Goal: Task Accomplishment & Management: Manage account settings

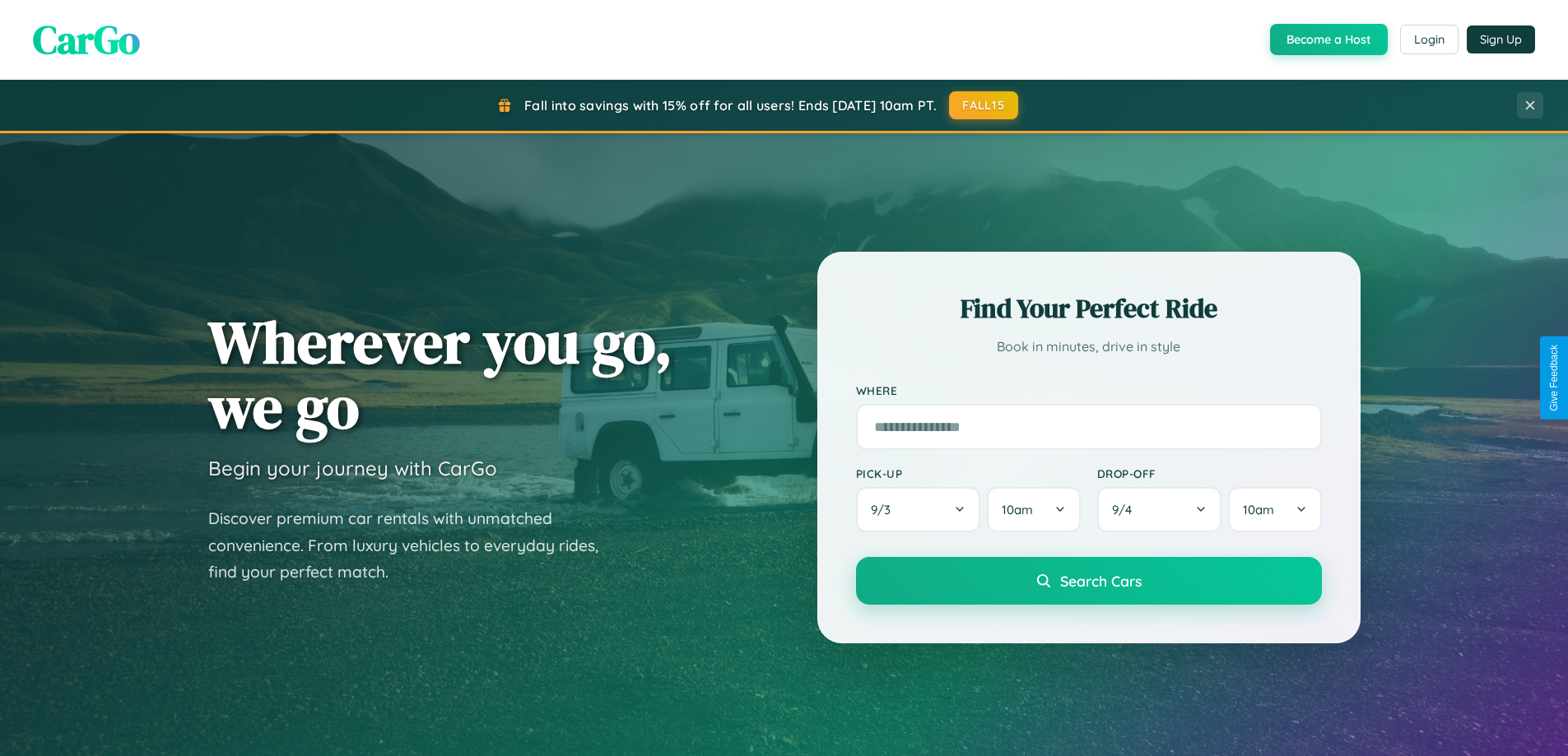
scroll to position [1132, 0]
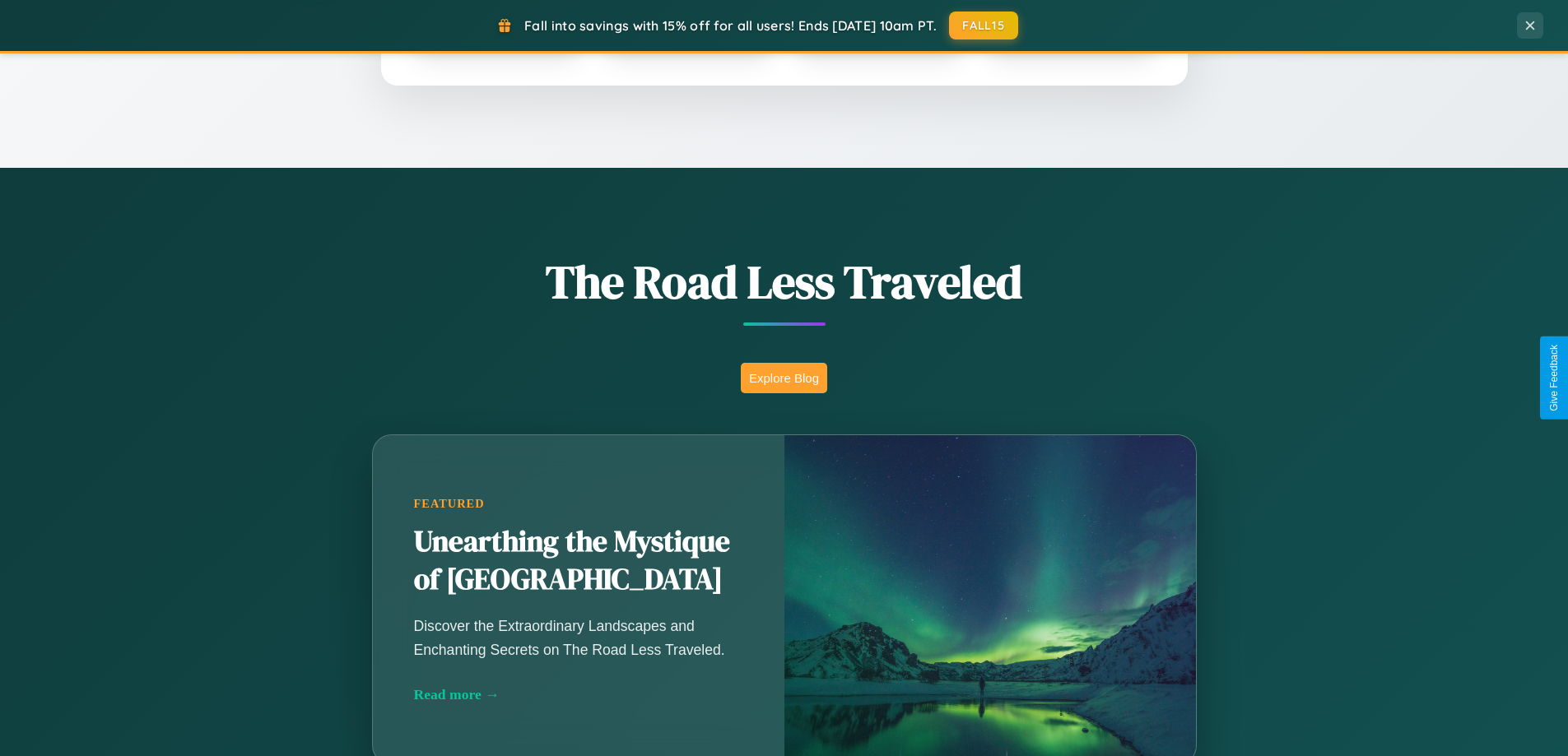
click at [784, 378] on button "Explore Blog" at bounding box center [784, 378] width 86 height 30
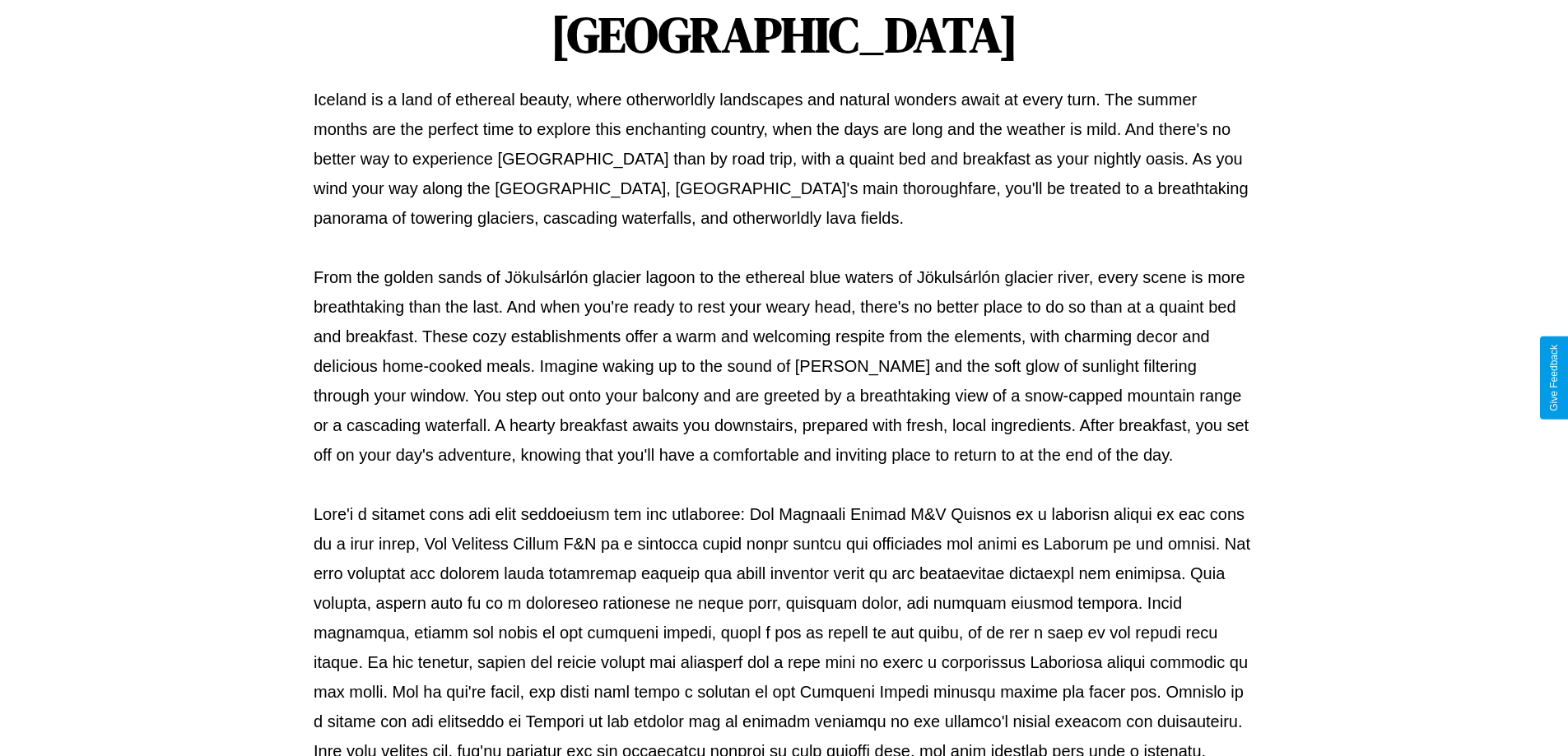
scroll to position [533, 0]
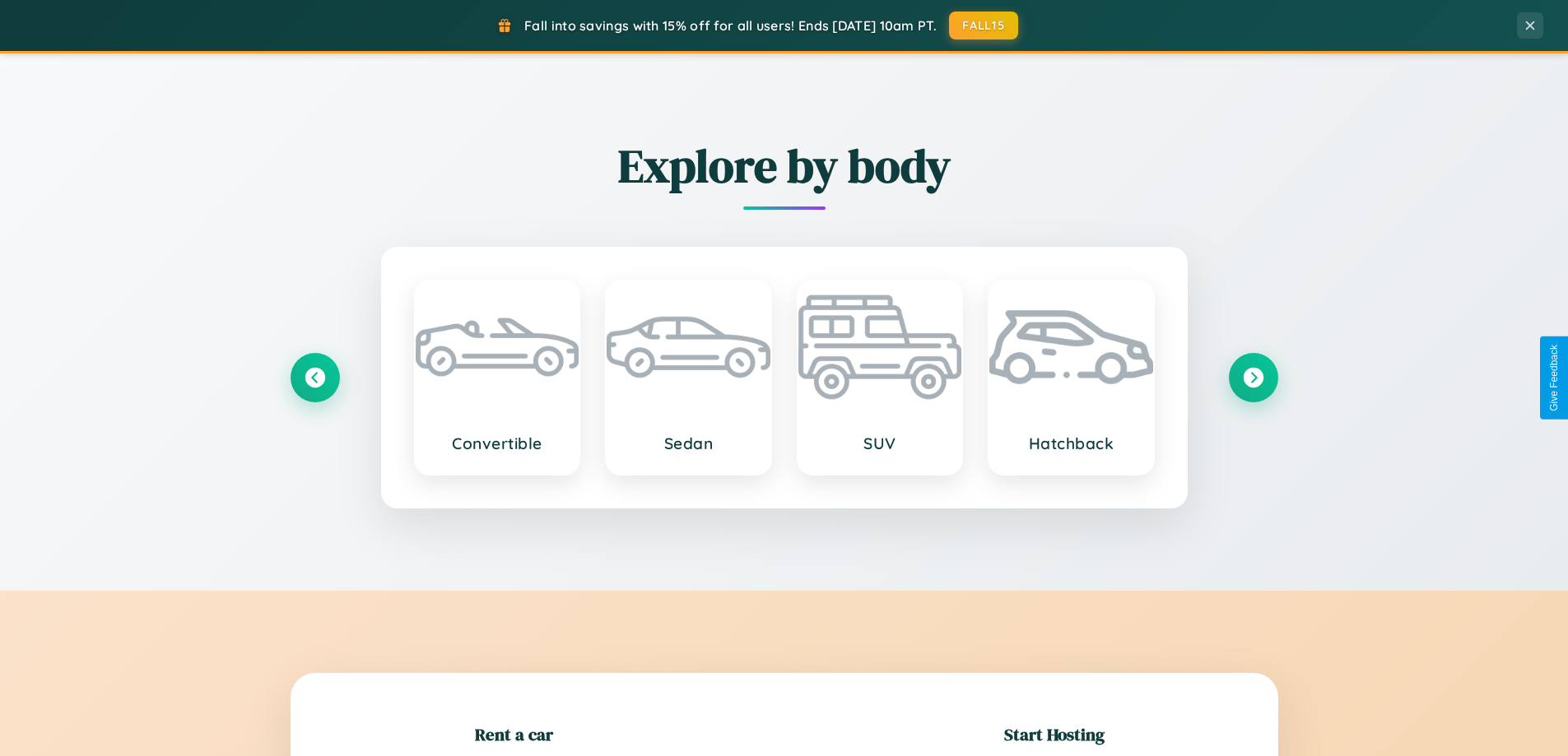
scroll to position [356, 0]
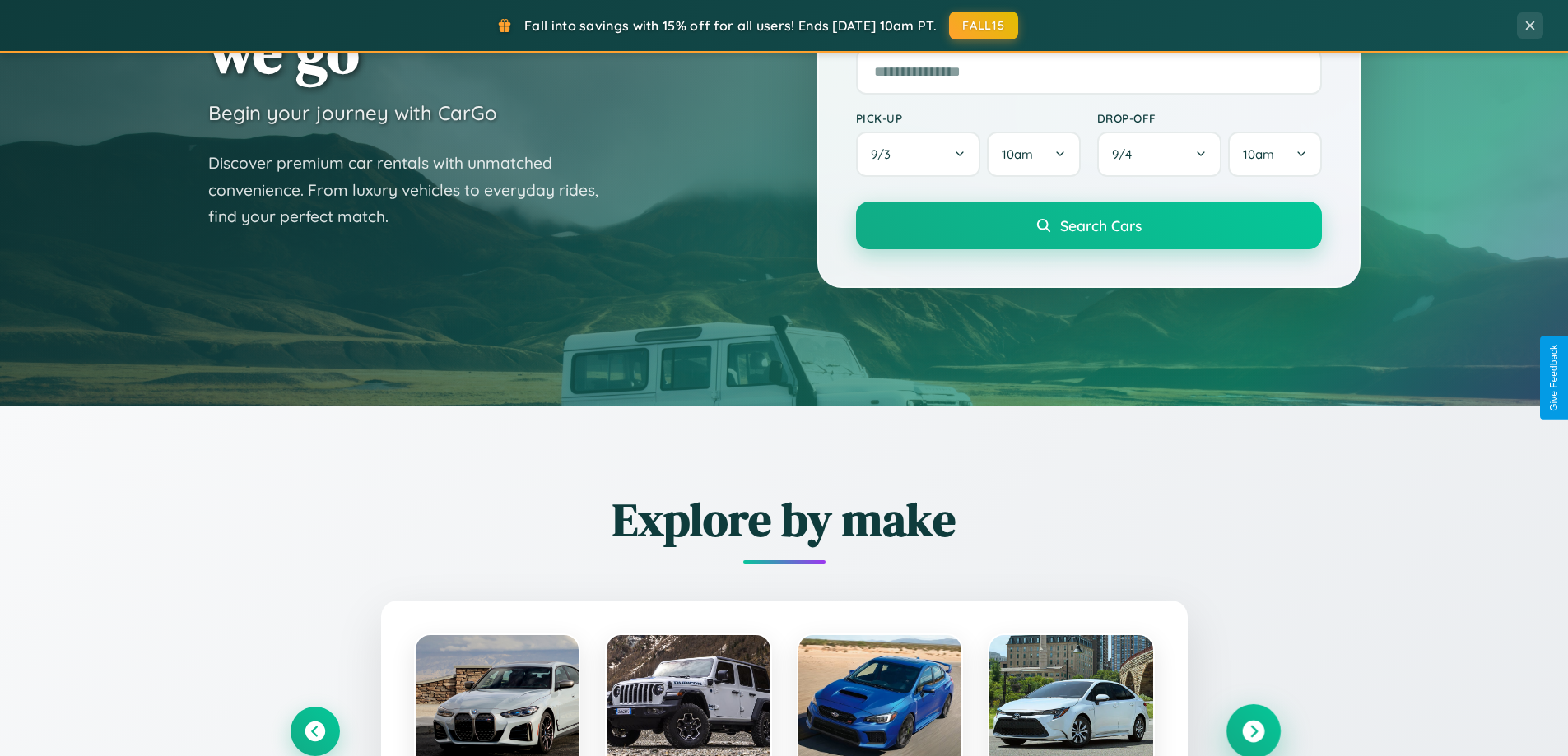
click at [1253, 731] on icon at bounding box center [1253, 731] width 22 height 22
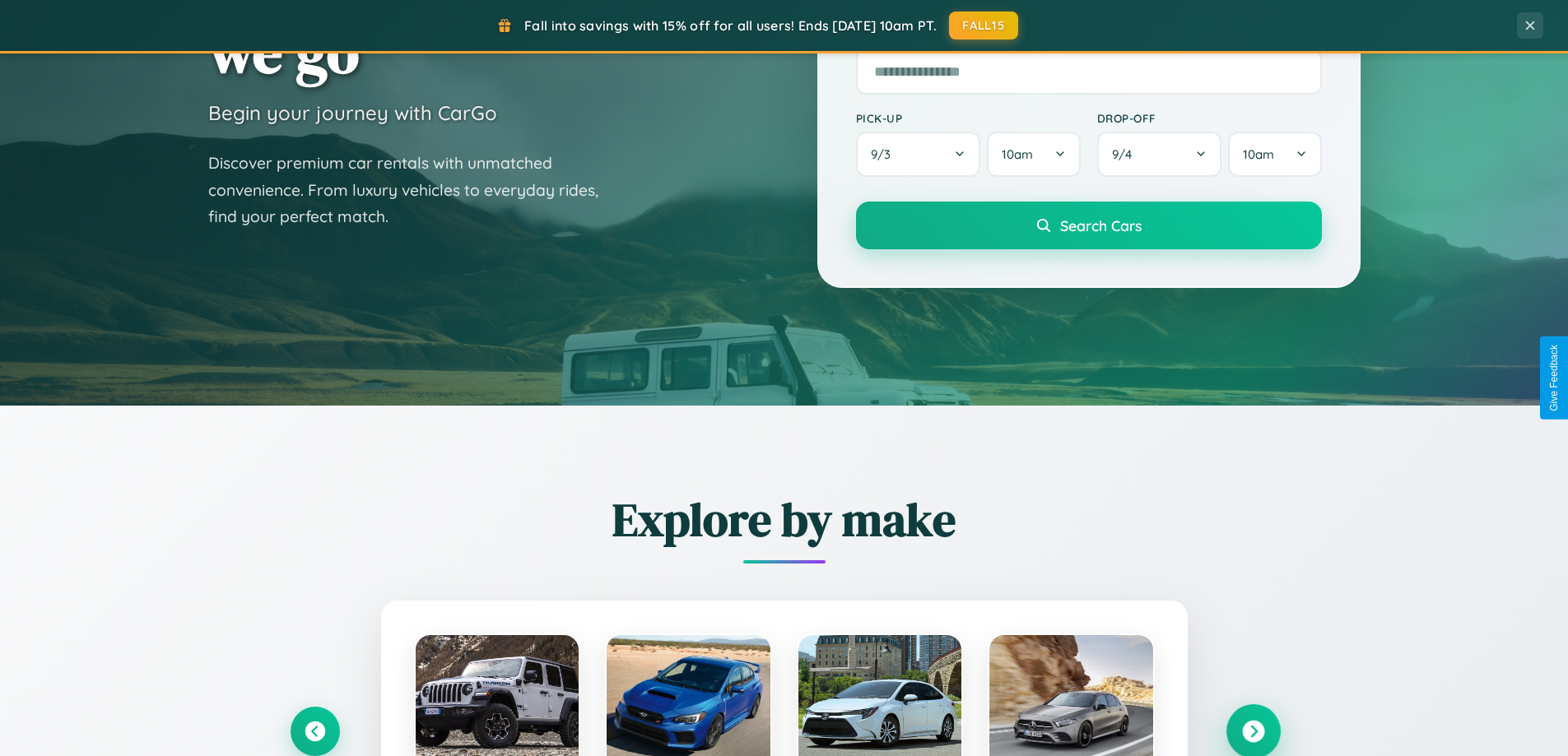
click at [1253, 730] on icon at bounding box center [1253, 731] width 22 height 22
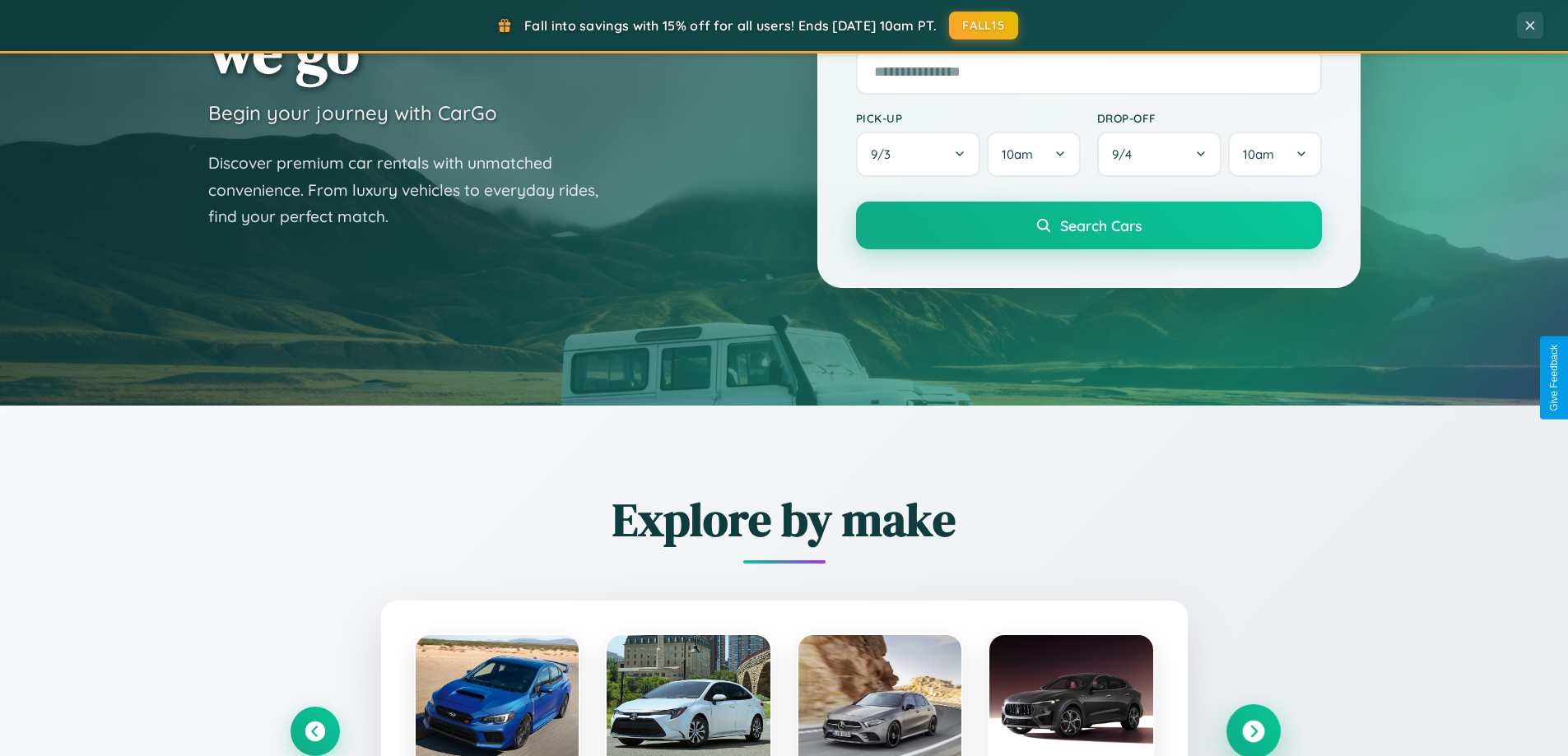
scroll to position [0, 0]
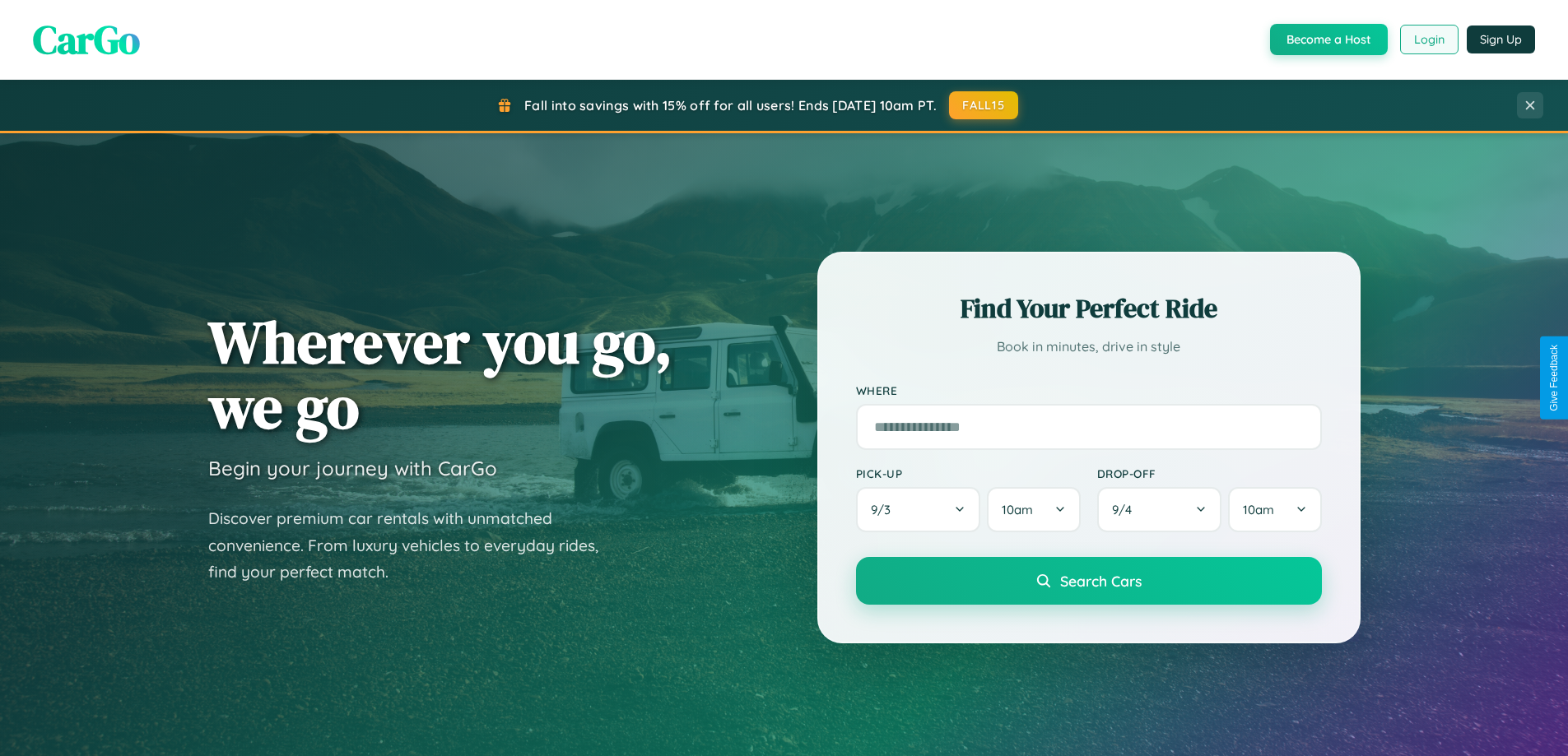
click at [1428, 39] on button "Login" at bounding box center [1430, 39] width 59 height 29
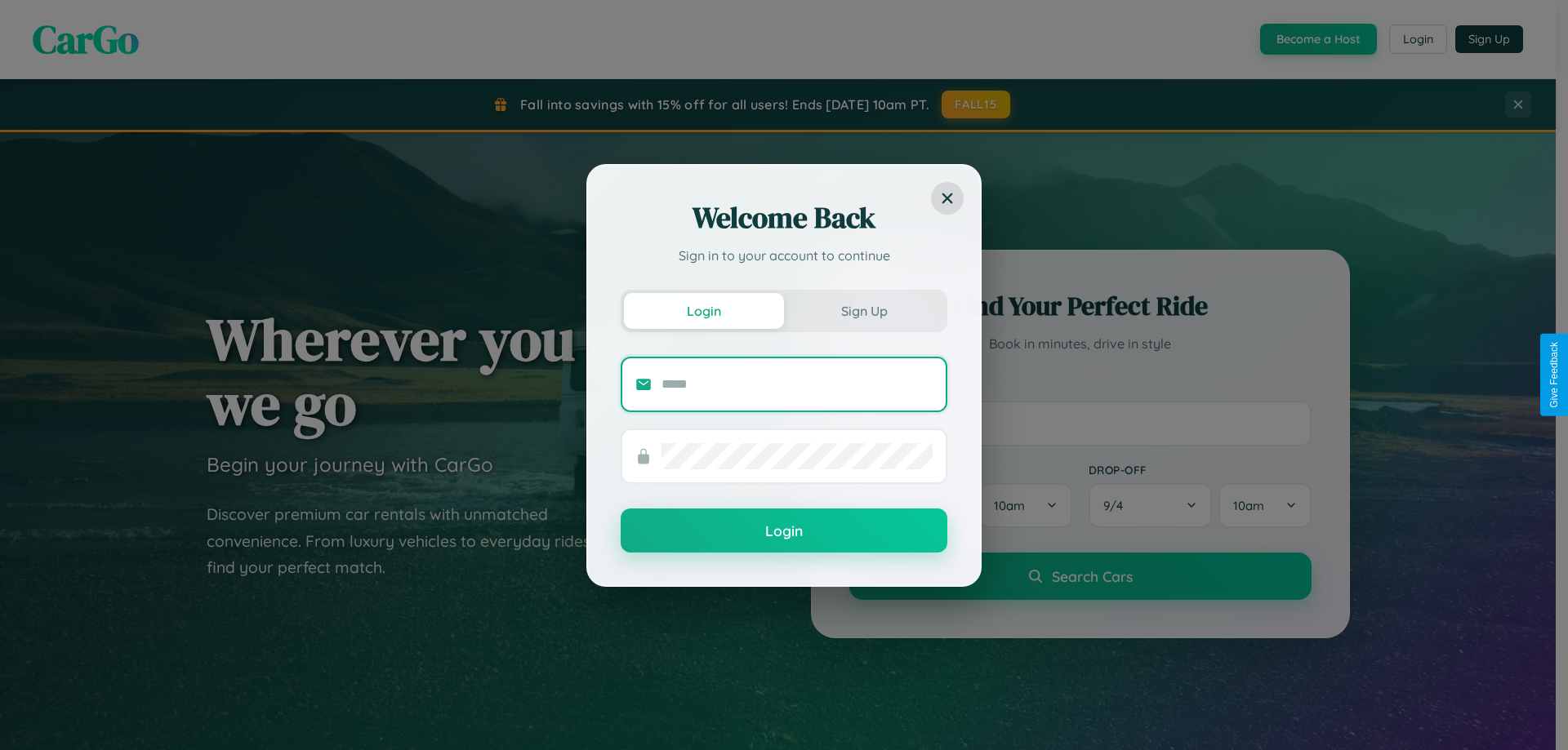
click at [797, 384] on input "text" at bounding box center [796, 385] width 271 height 26
type input "**********"
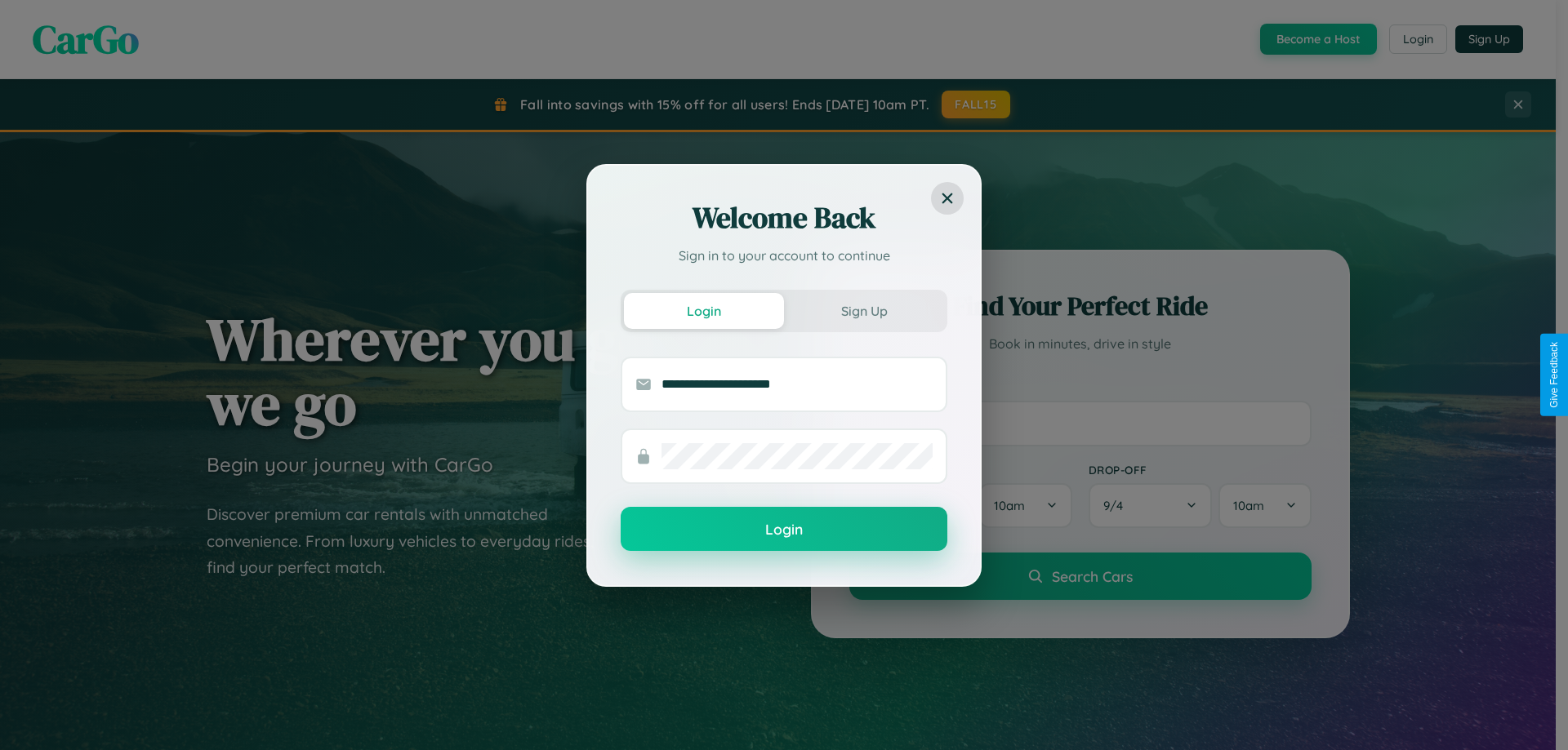
click at [784, 529] on button "Login" at bounding box center [784, 529] width 327 height 44
